Goal: Information Seeking & Learning: Learn about a topic

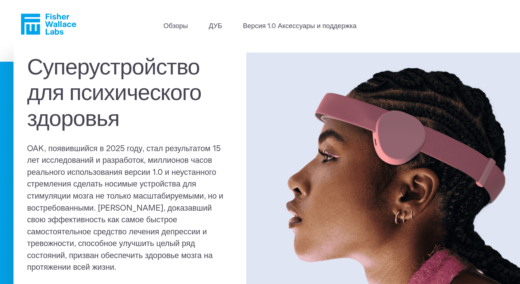
click at [120, 27] on header "Обзоры ДУБ Версия 1.0 Аксессуары и поддержка" at bounding box center [260, 24] width 520 height 48
click at [173, 25] on font "Обзоры" at bounding box center [176, 26] width 24 height 7
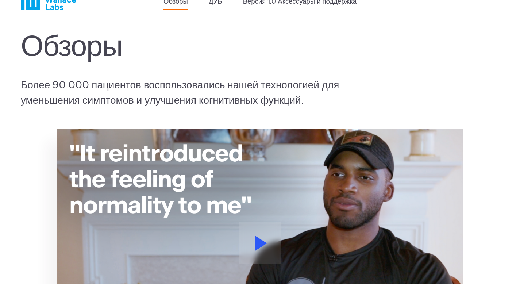
scroll to position [25, 0]
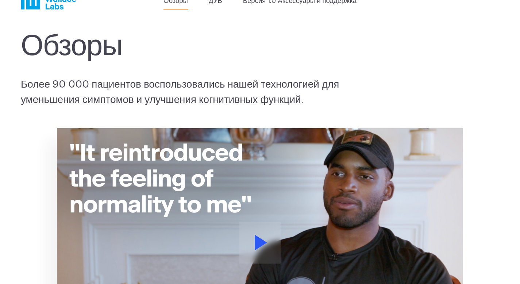
click at [266, 63] on h1 "Обзоры" at bounding box center [173, 47] width 304 height 34
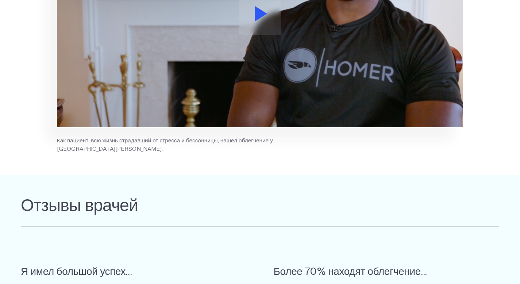
scroll to position [0, 0]
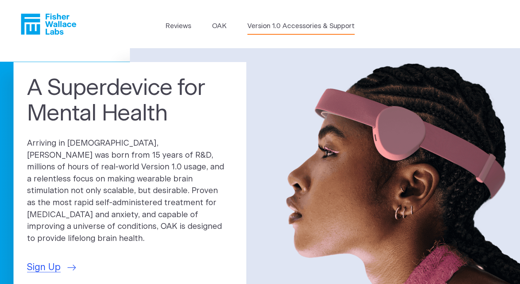
click at [265, 26] on link "Version 1.0 Accessories & Support" at bounding box center [300, 26] width 107 height 10
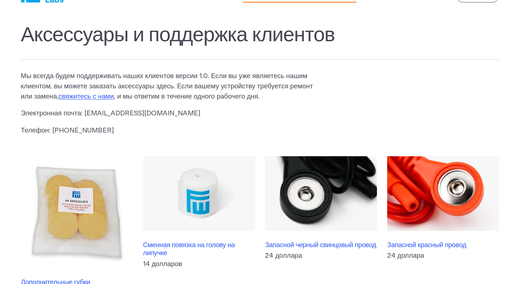
scroll to position [35, 0]
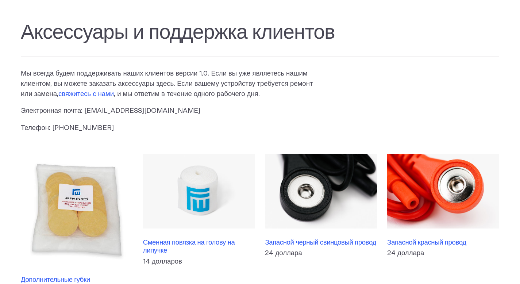
click at [282, 97] on p "Мы всегда будем поддерживать наших клиентов версии 1.0. Если вы уже являетесь н…" at bounding box center [170, 84] width 298 height 31
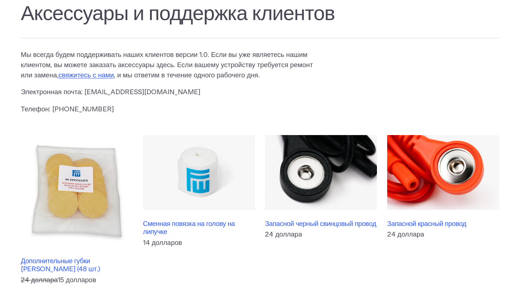
scroll to position [0, 0]
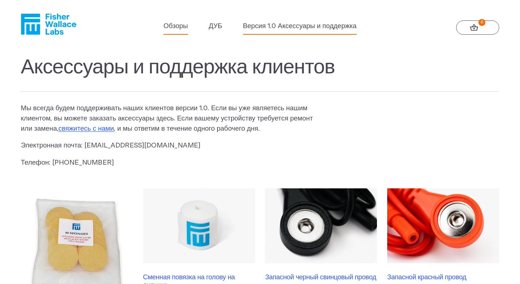
click at [169, 28] on font "Обзоры" at bounding box center [176, 26] width 24 height 7
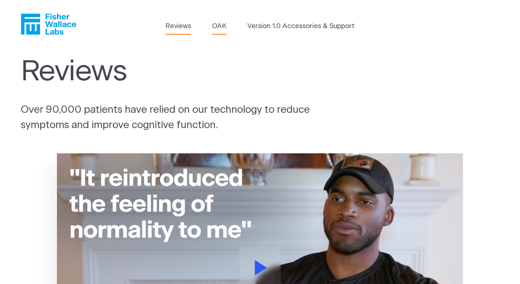
click at [226, 24] on link "OAK" at bounding box center [219, 26] width 15 height 10
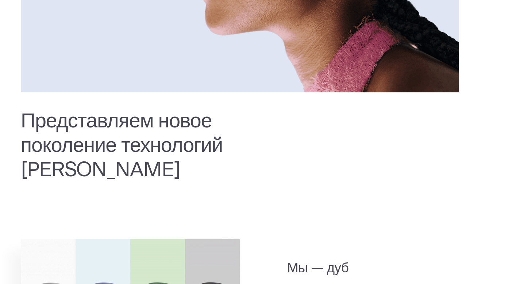
scroll to position [277, 0]
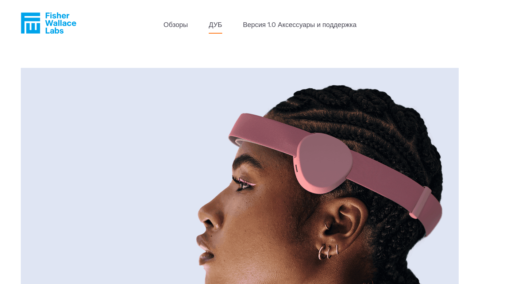
scroll to position [0, 0]
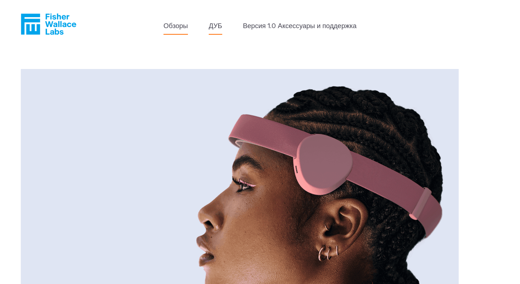
click at [176, 24] on font "Обзоры" at bounding box center [176, 26] width 24 height 7
